Goal: Book appointment/travel/reservation

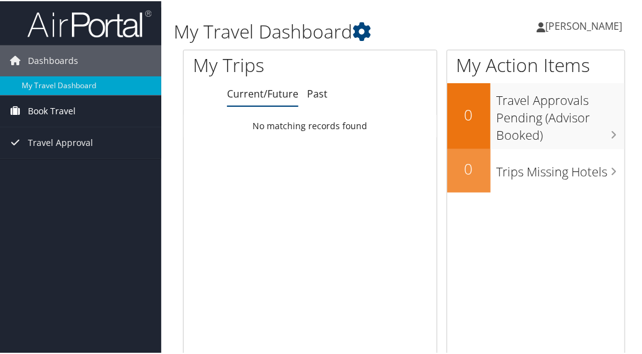
click at [63, 112] on span "Book Travel" at bounding box center [52, 109] width 48 height 31
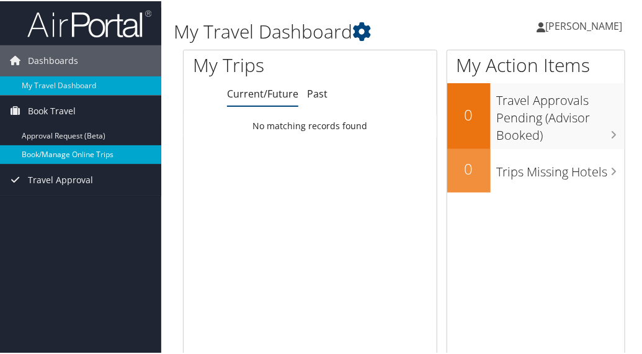
click at [48, 152] on link "Book/Manage Online Trips" at bounding box center [80, 153] width 161 height 19
click at [66, 152] on link "Book/Manage Online Trips" at bounding box center [80, 153] width 161 height 19
